Goal: Navigation & Orientation: Find specific page/section

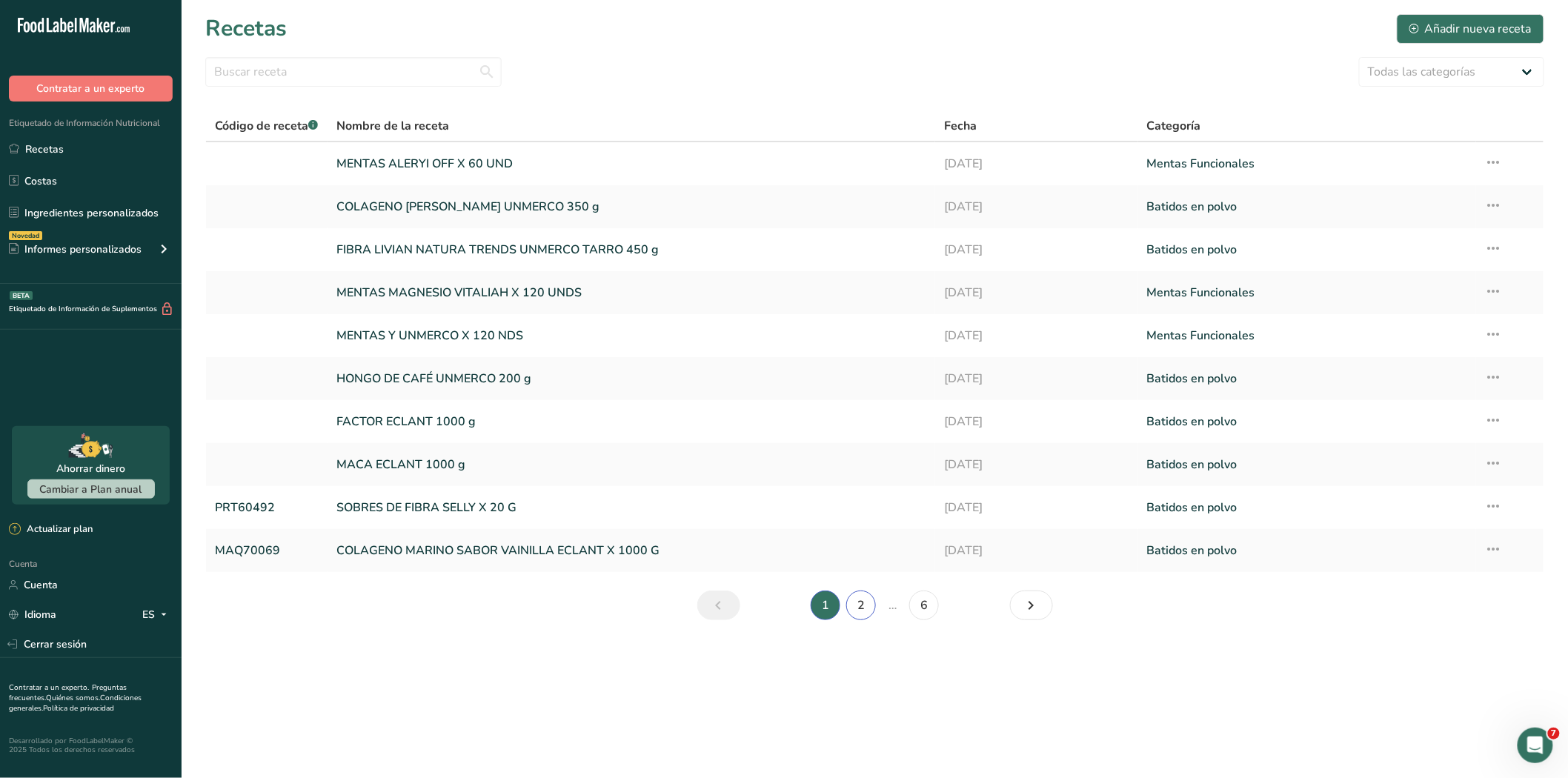
click at [857, 603] on font "2" at bounding box center [861, 605] width 7 height 16
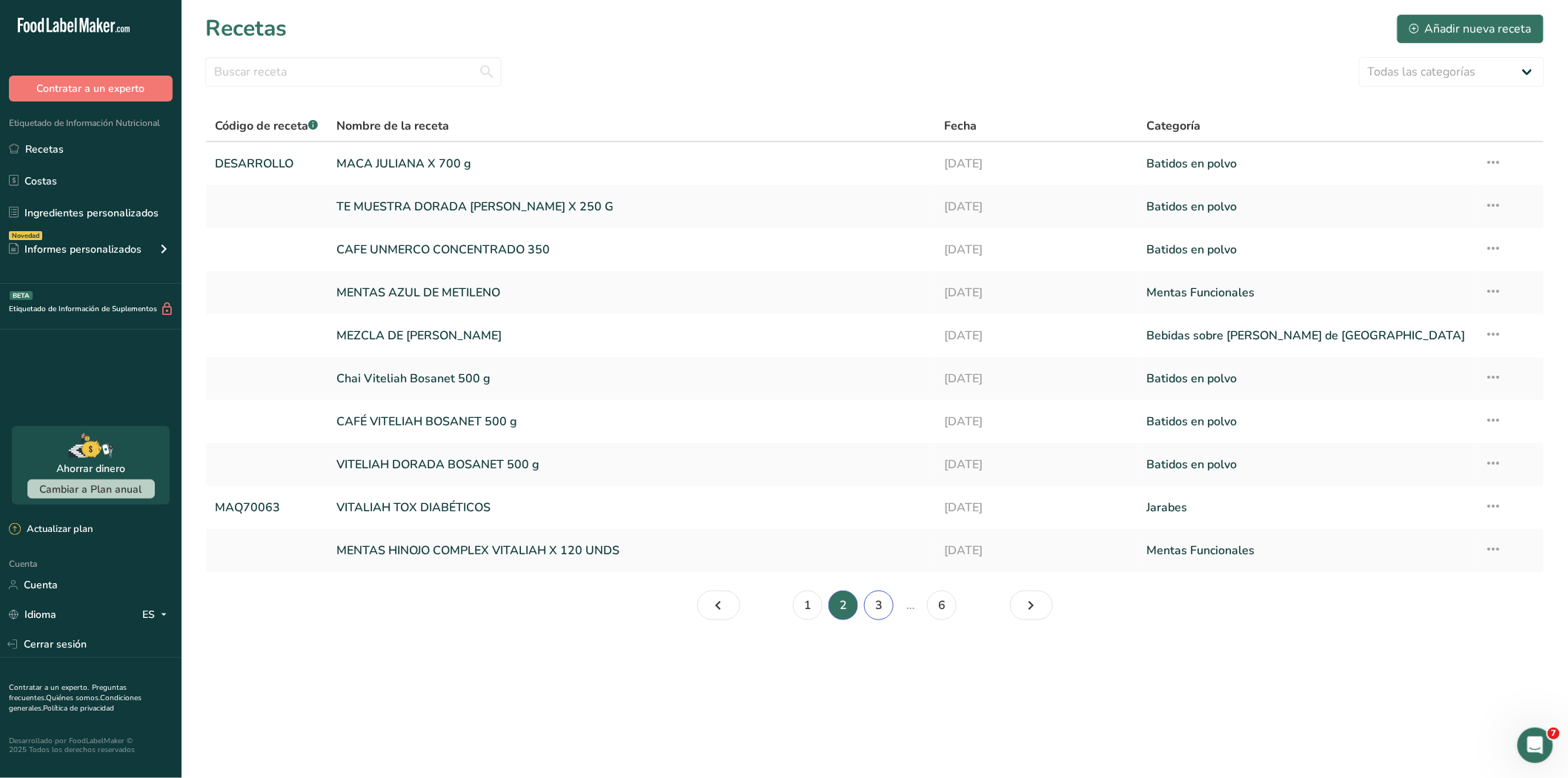
click at [879, 608] on font "3" at bounding box center [879, 605] width 7 height 16
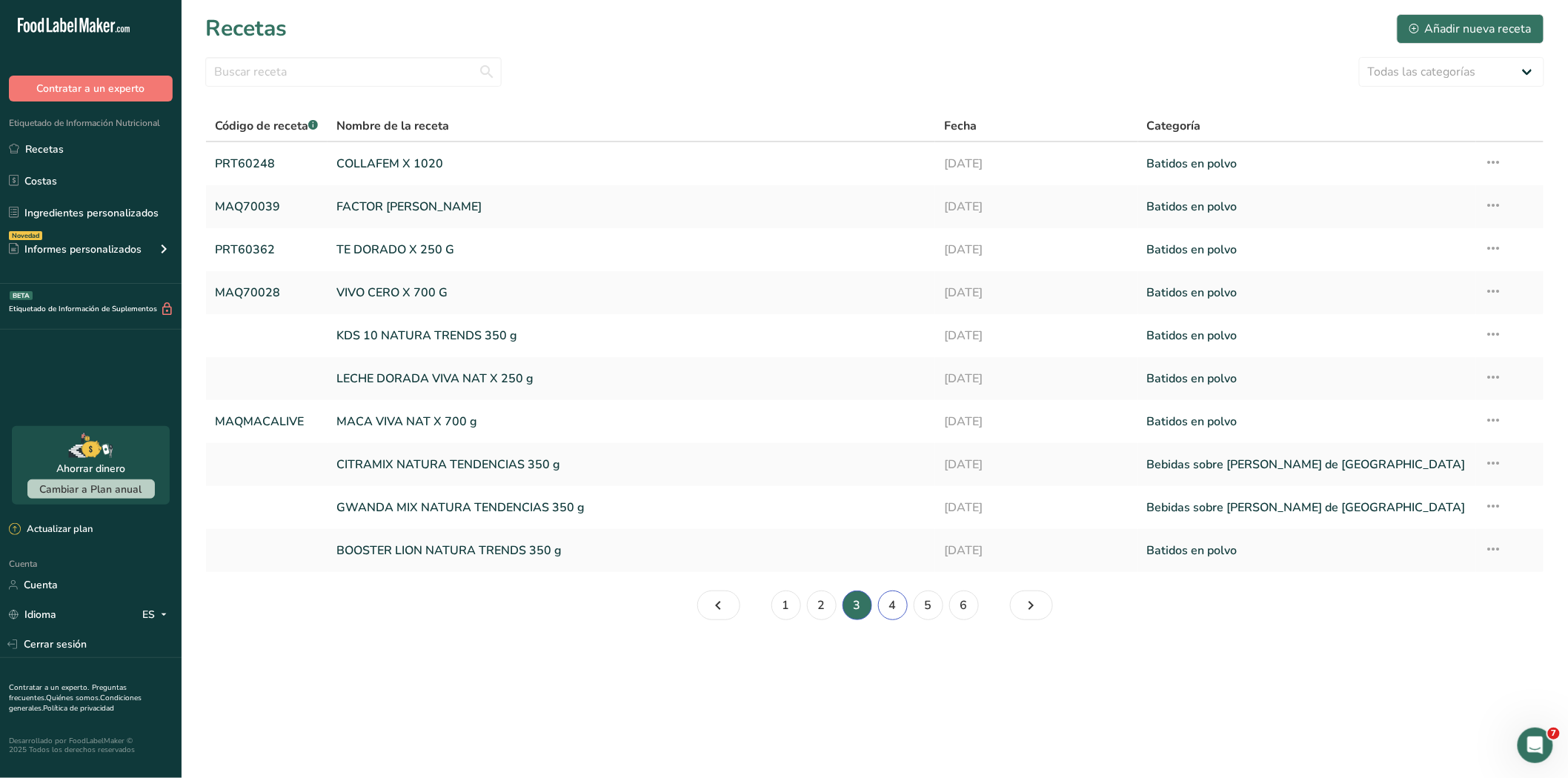
click at [883, 604] on link "4" at bounding box center [893, 605] width 29 height 29
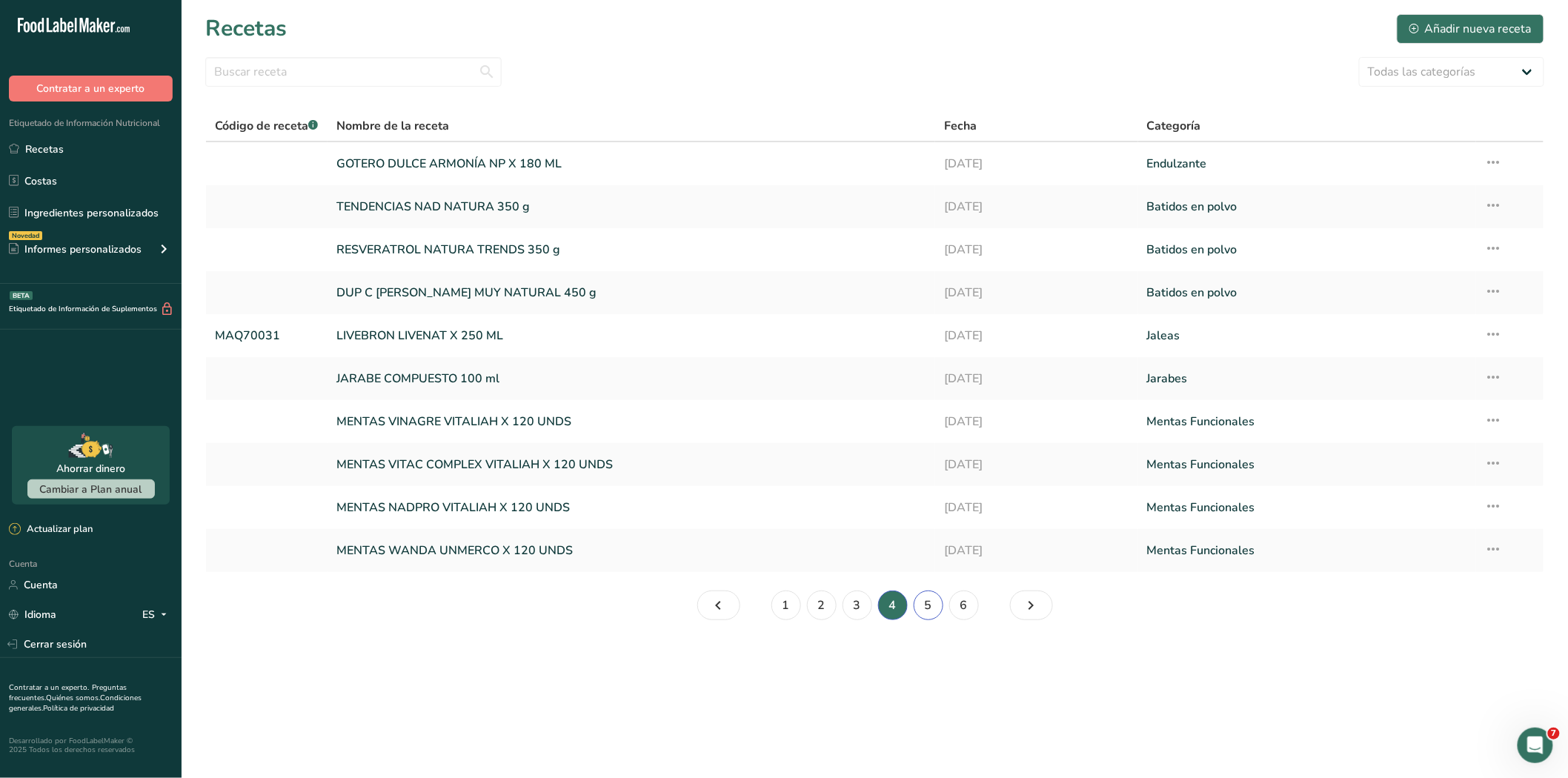
click at [925, 612] on font "5" at bounding box center [928, 605] width 7 height 18
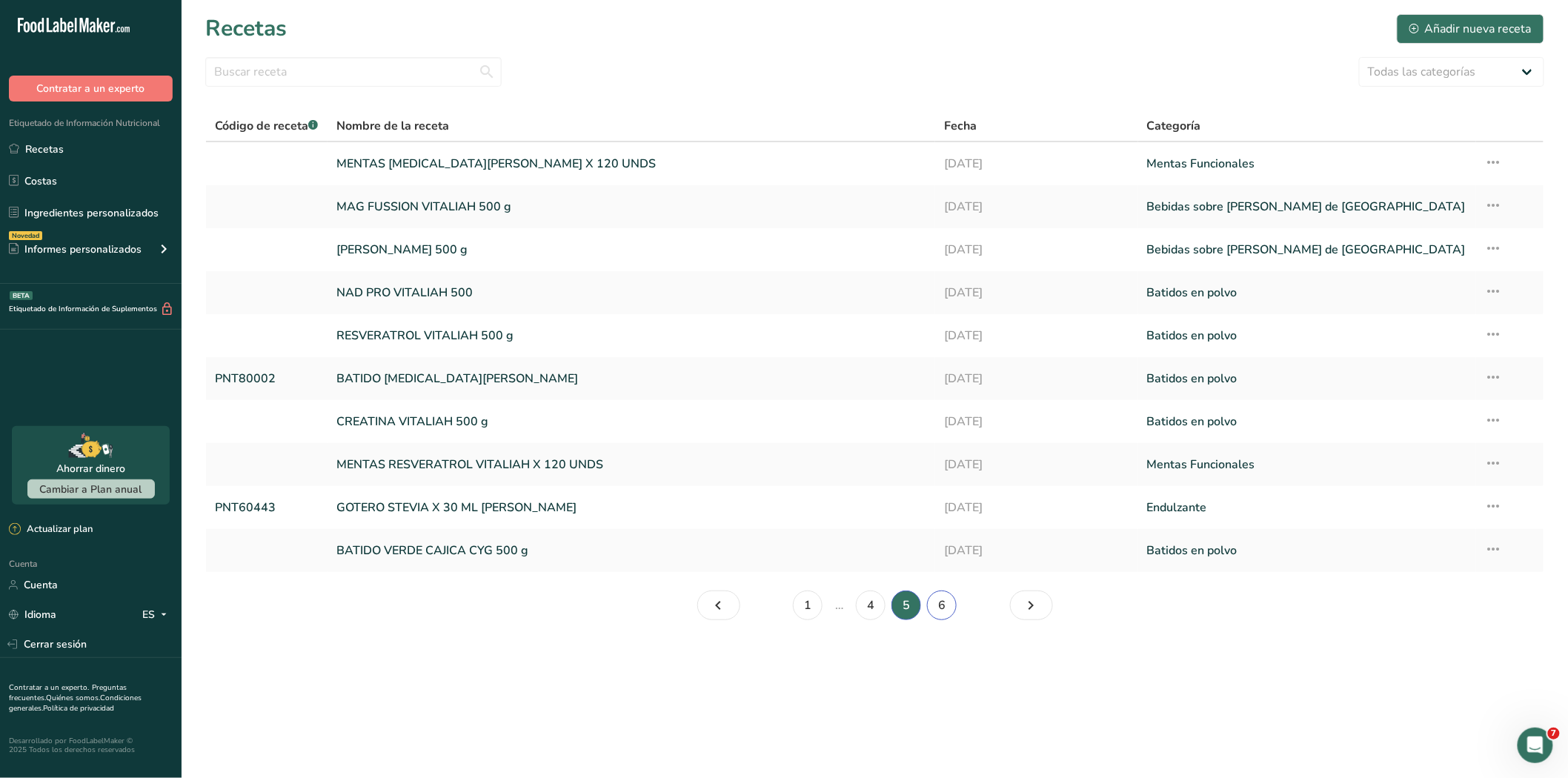
click at [944, 609] on font "6" at bounding box center [942, 605] width 7 height 16
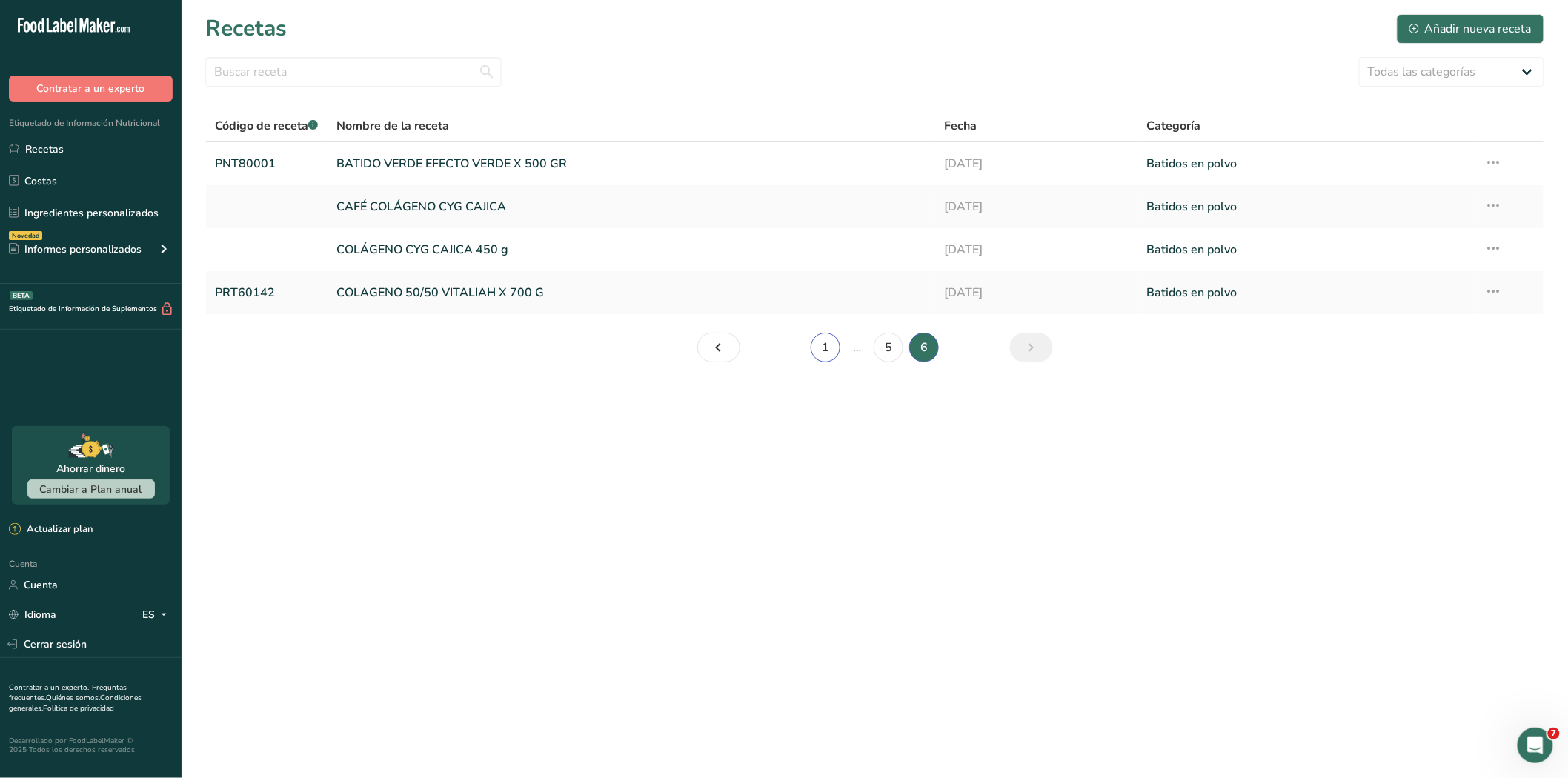
click at [833, 347] on link "1" at bounding box center [825, 347] width 29 height 29
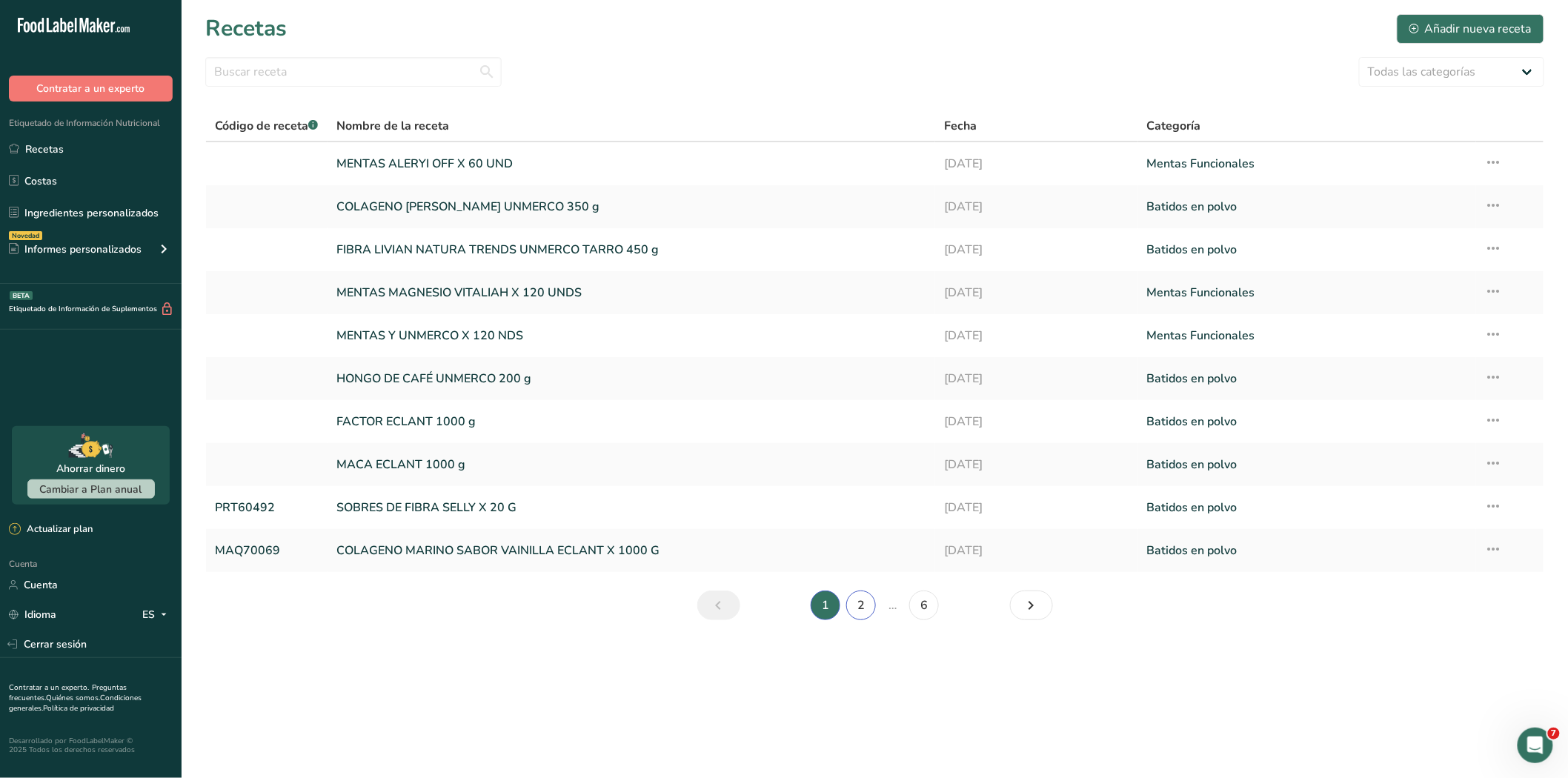
click at [856, 614] on link "2" at bounding box center [861, 605] width 29 height 29
